Goal: Use online tool/utility: Utilize a website feature to perform a specific function

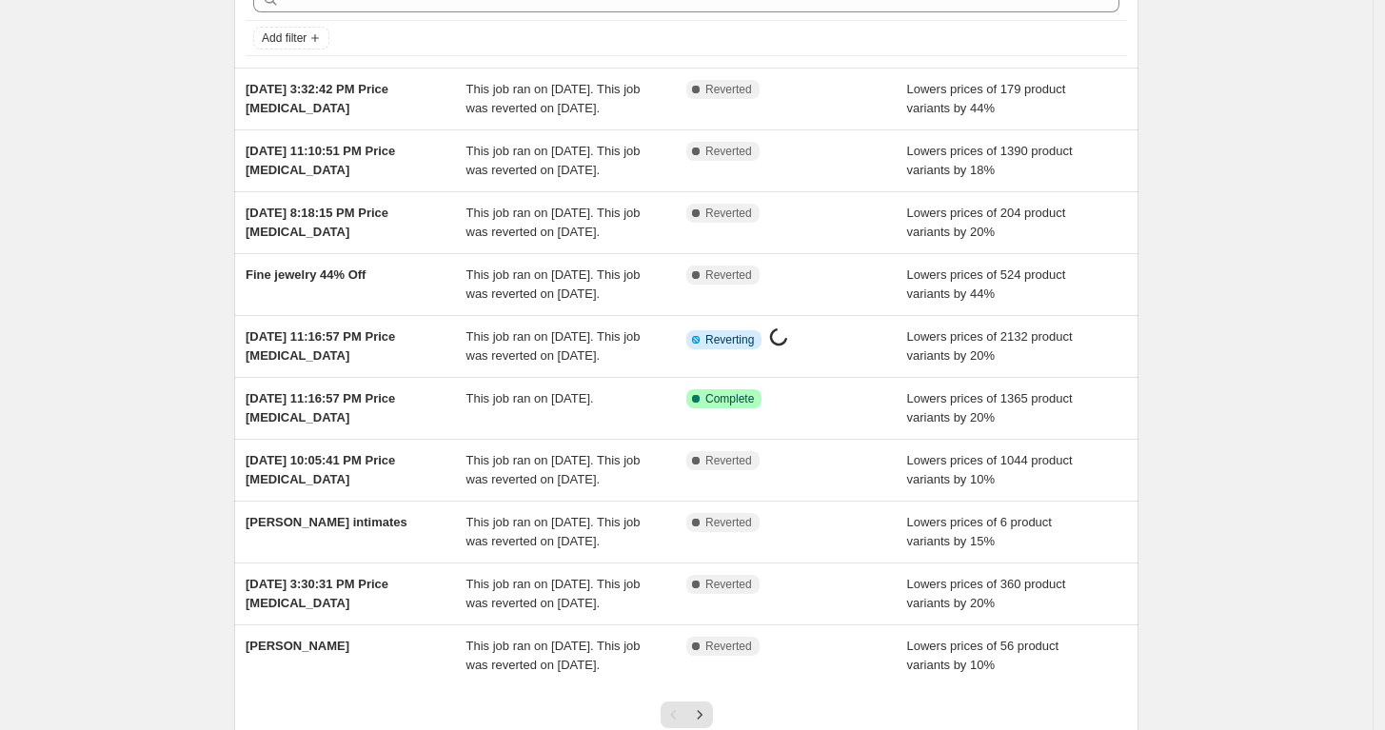
scroll to position [106, 0]
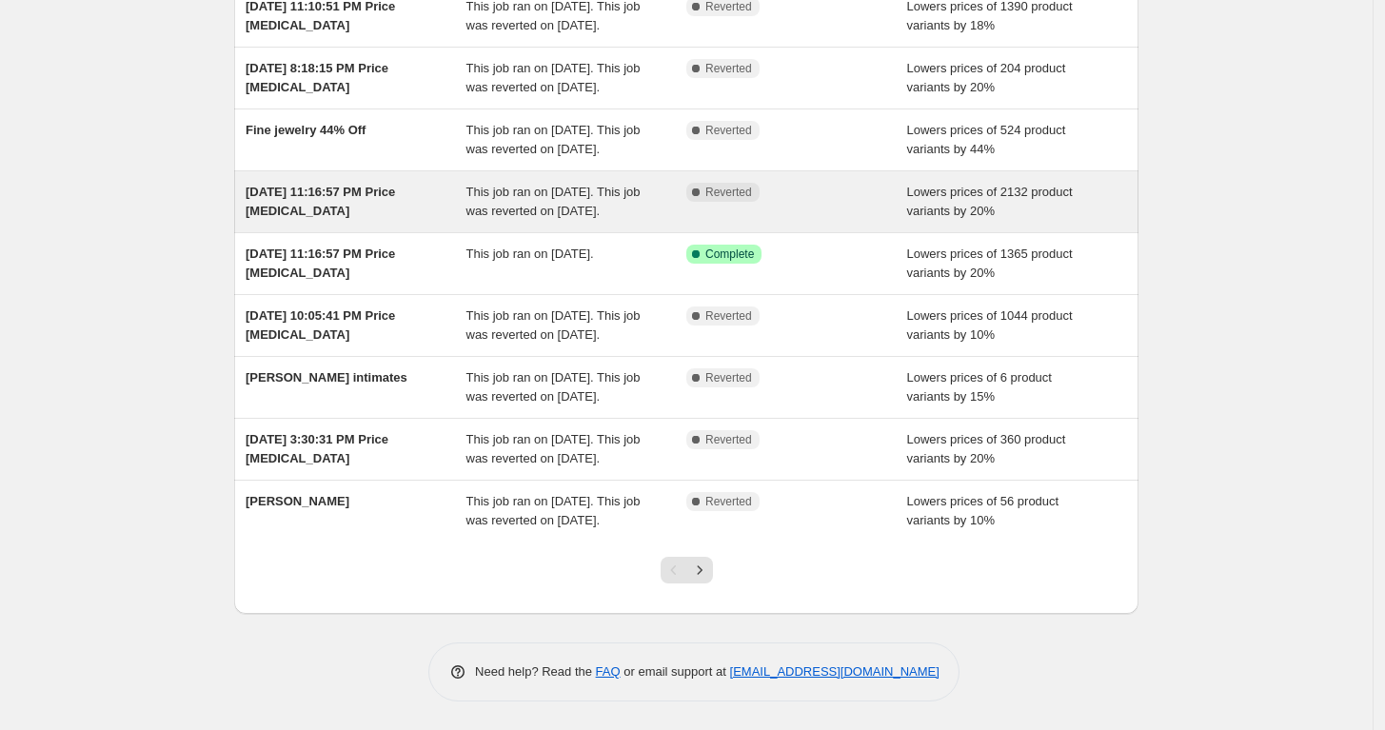
scroll to position [317, 0]
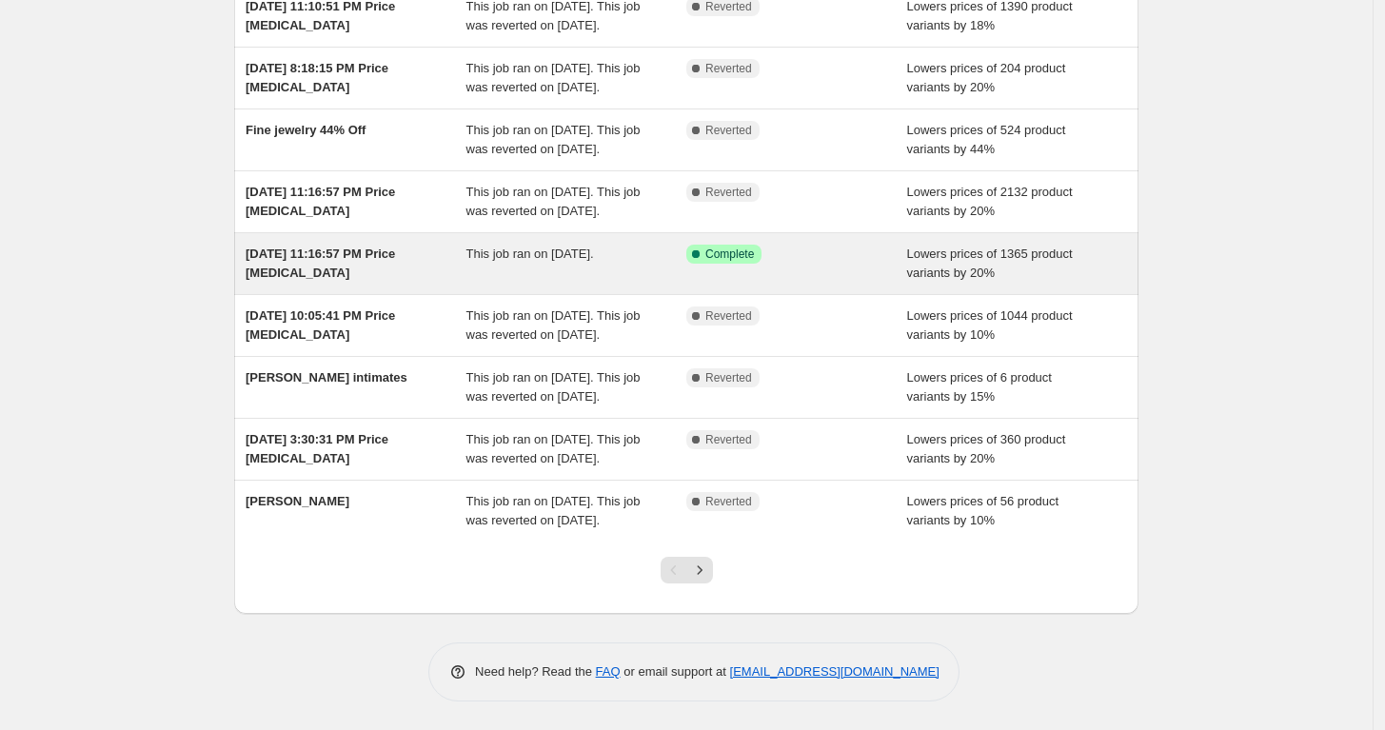
click at [720, 283] on div "Success Complete Complete" at bounding box center [796, 264] width 221 height 38
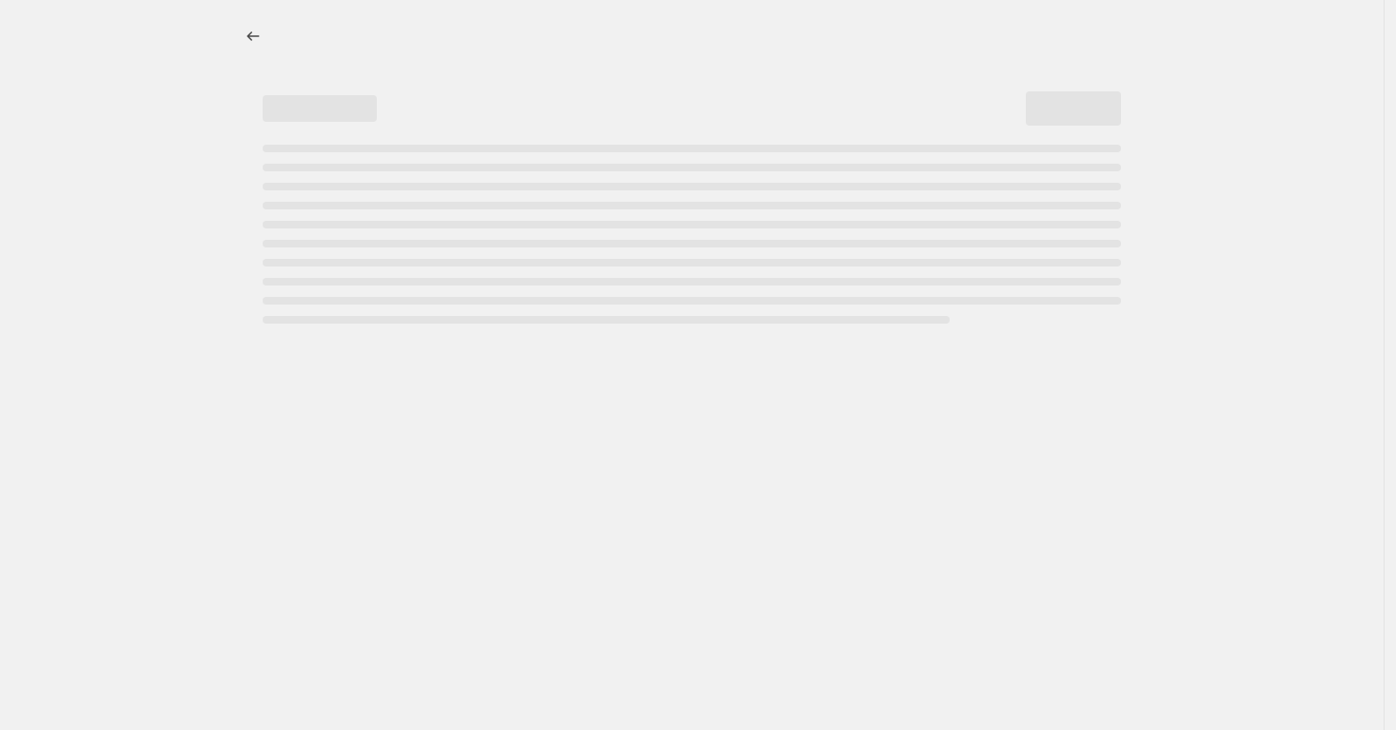
select select "percentage"
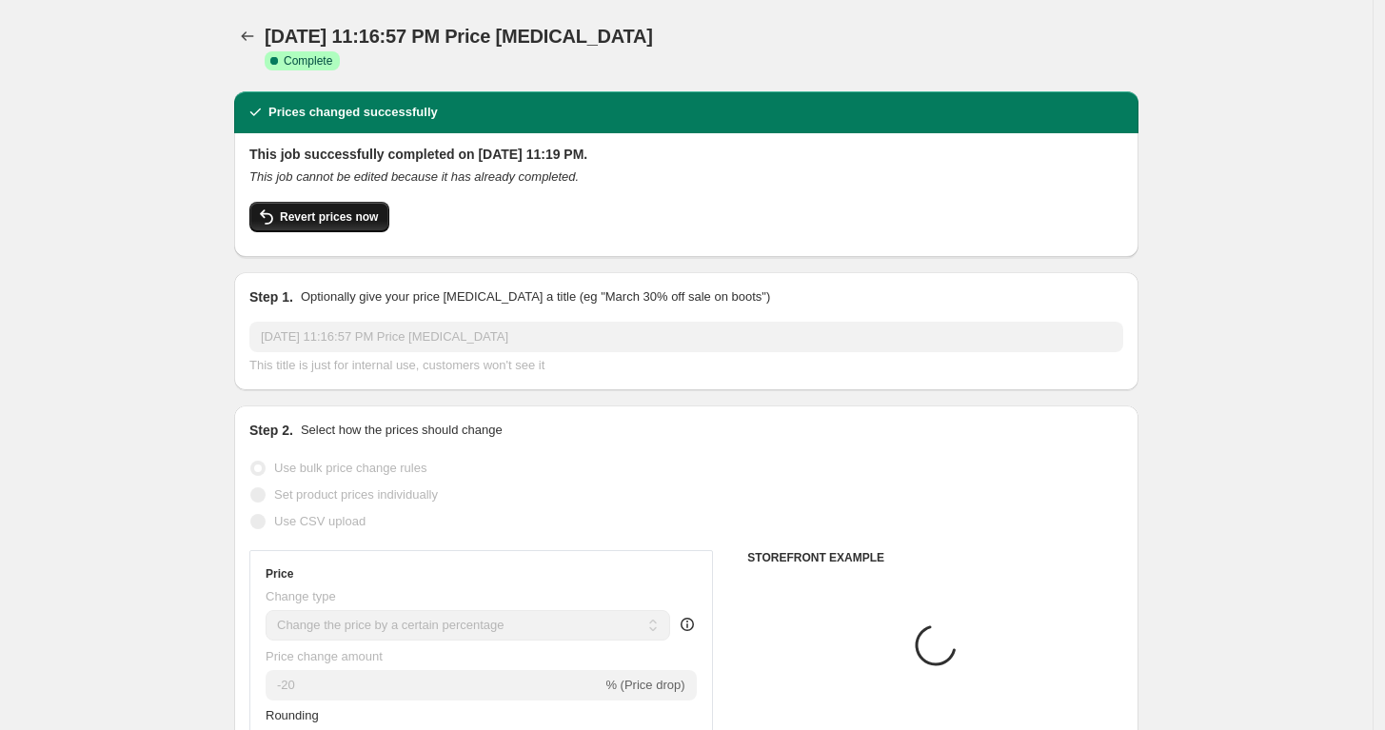
select select "collection"
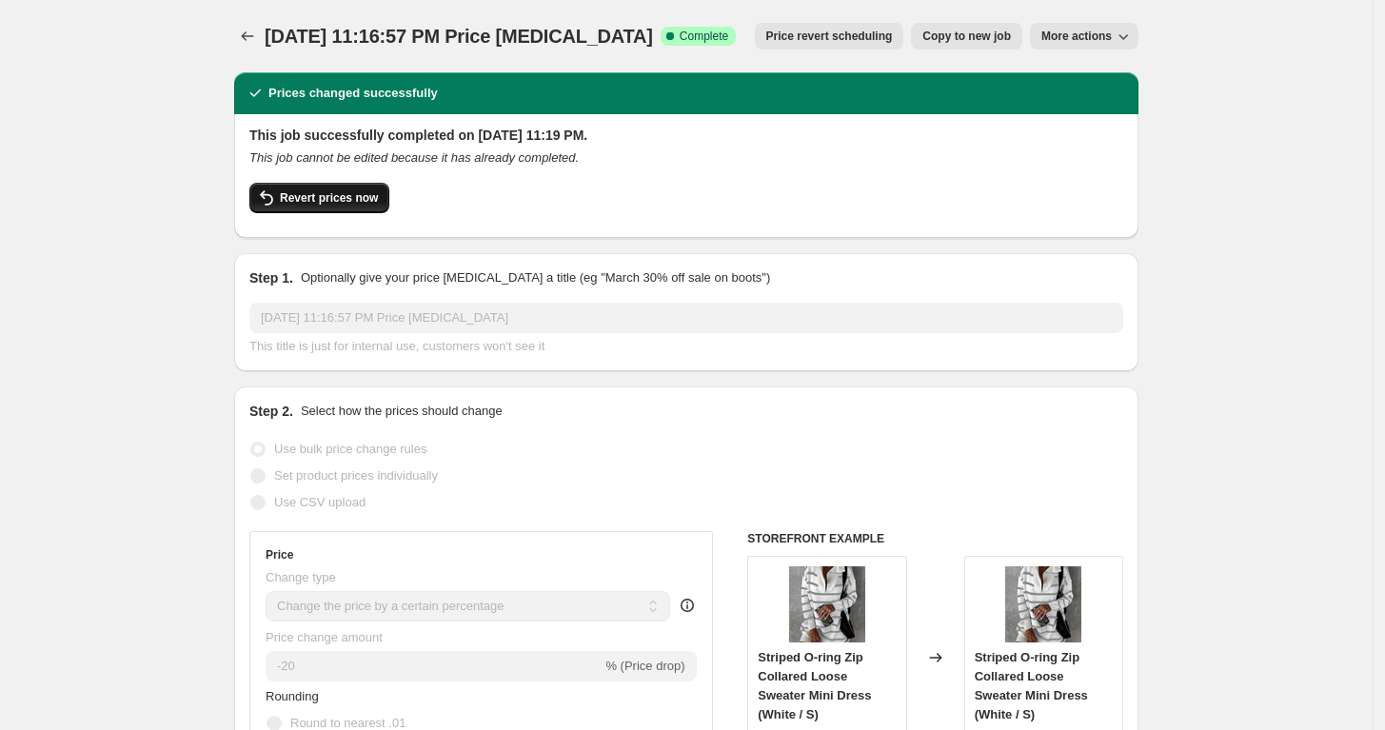
click at [318, 202] on span "Revert prices now" at bounding box center [329, 197] width 98 height 15
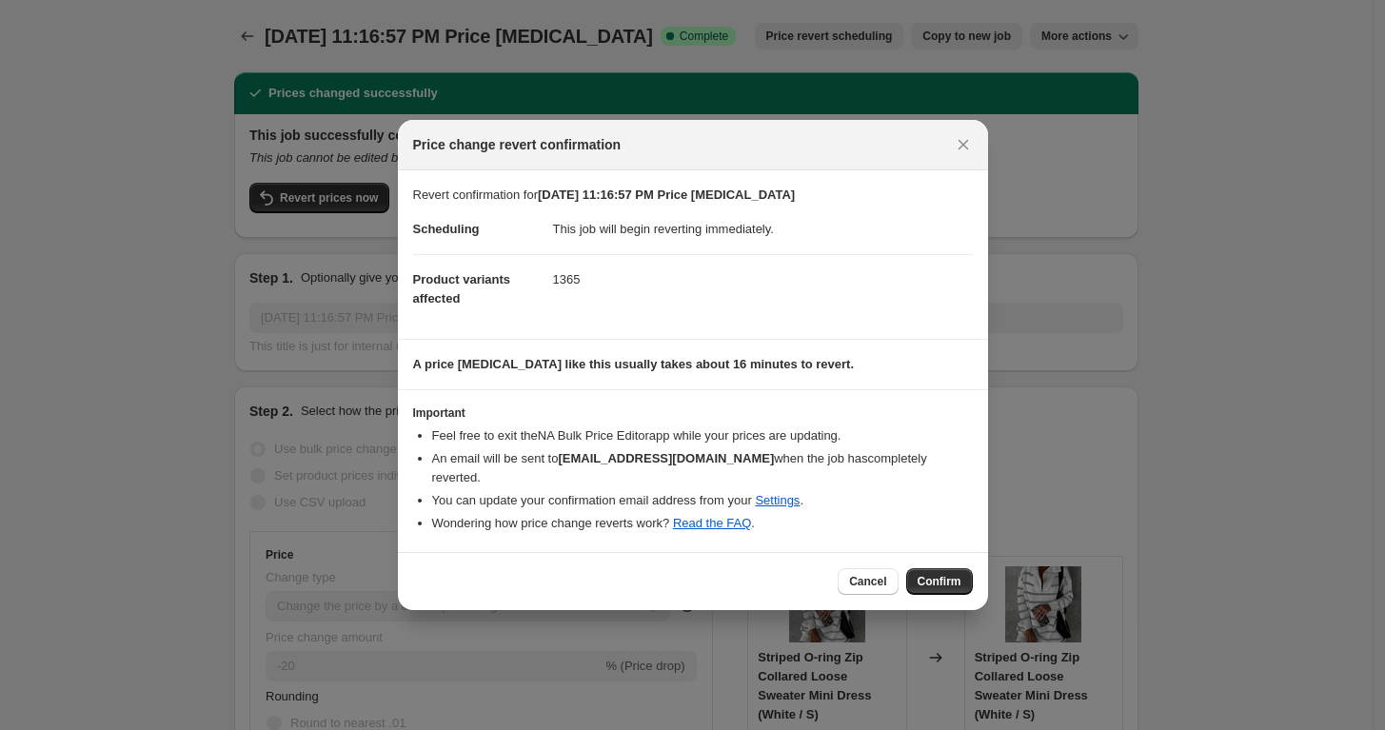
click at [944, 577] on span "Confirm" at bounding box center [940, 581] width 44 height 15
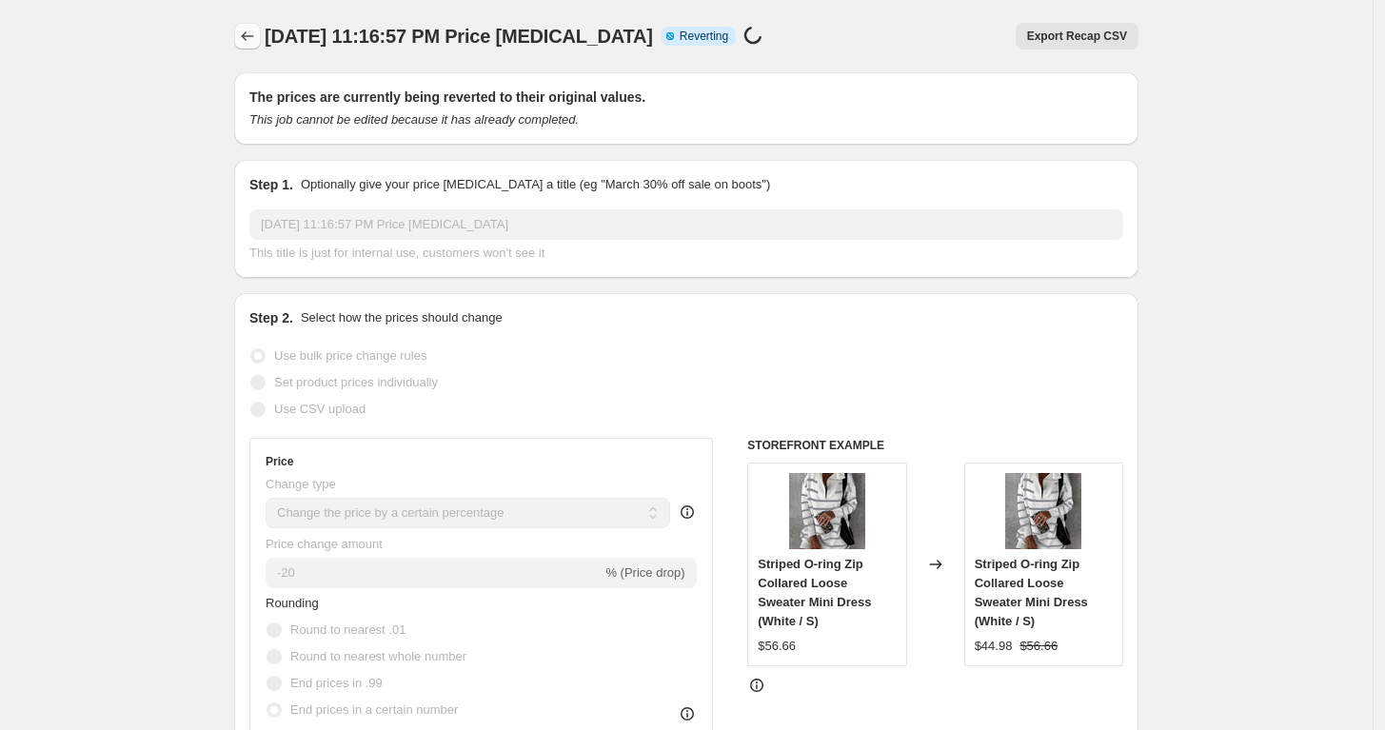
click at [253, 23] on button "Price change jobs" at bounding box center [247, 36] width 27 height 27
